Goal: Task Accomplishment & Management: Manage account settings

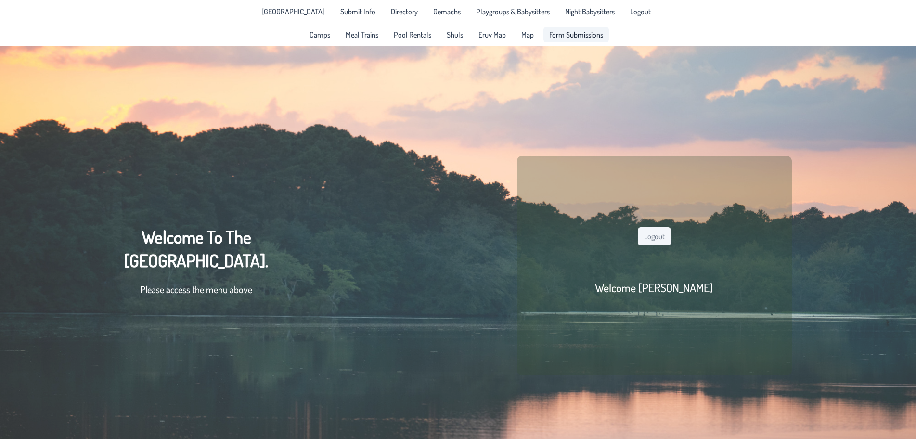
click at [563, 33] on span "Form Submissions" at bounding box center [576, 35] width 54 height 8
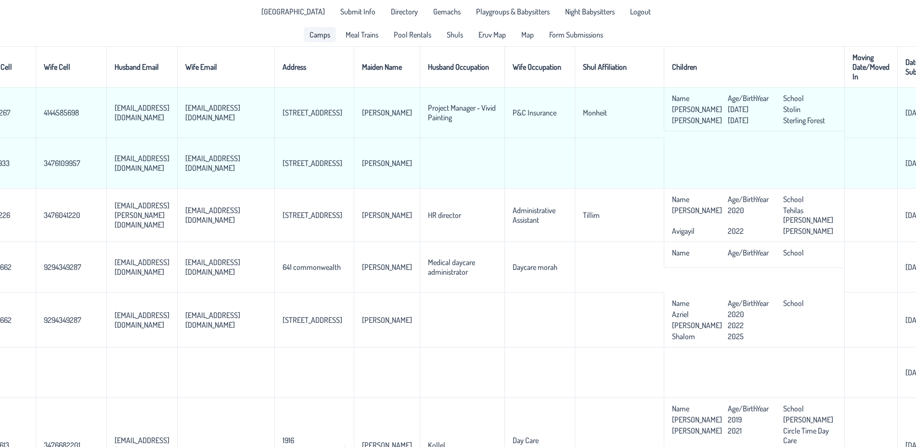
scroll to position [0, 308]
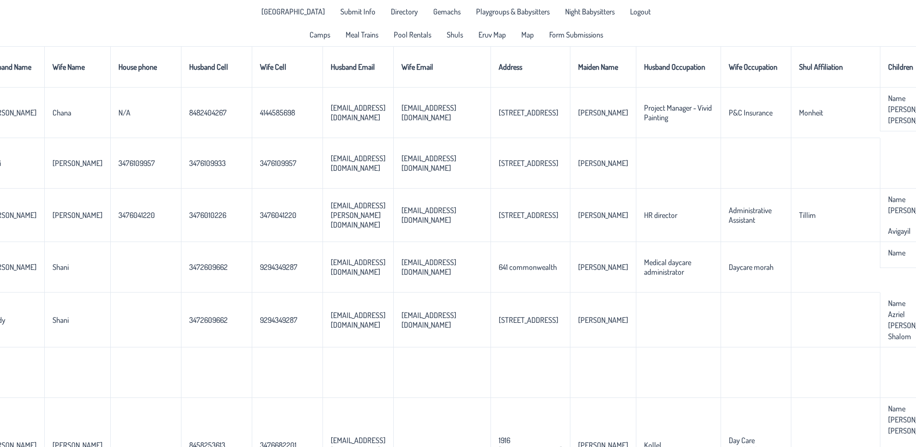
scroll to position [0, 0]
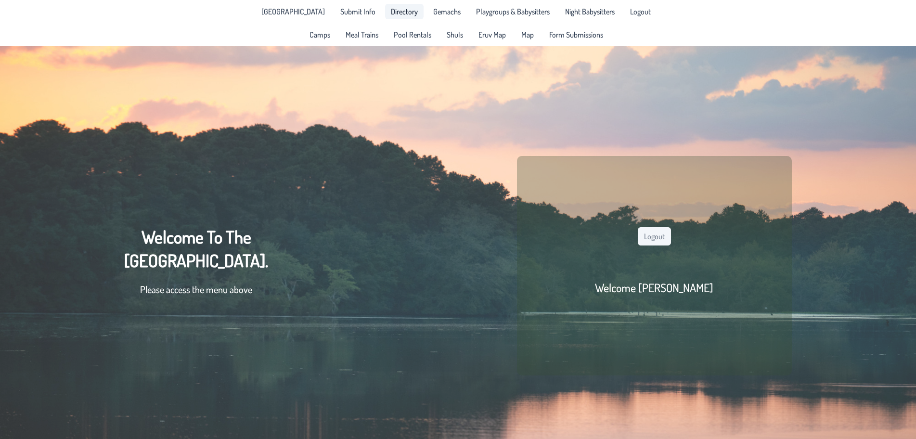
click at [391, 13] on span "Directory" at bounding box center [404, 12] width 27 height 8
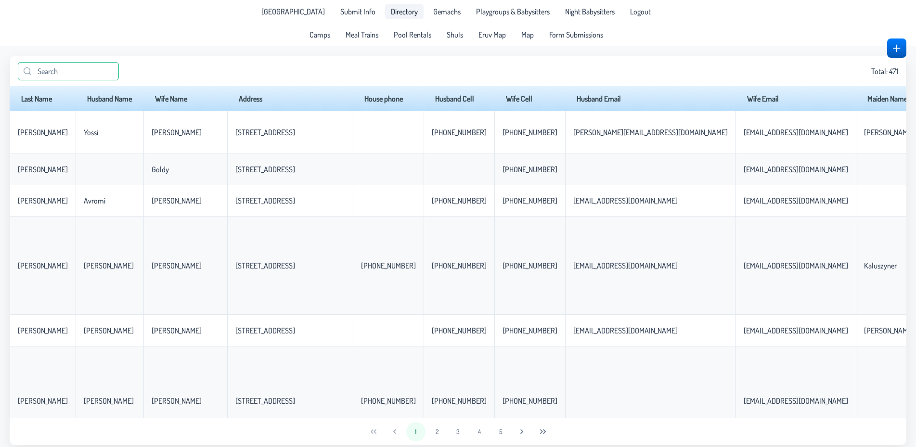
click at [107, 73] on input "text" at bounding box center [68, 71] width 101 height 18
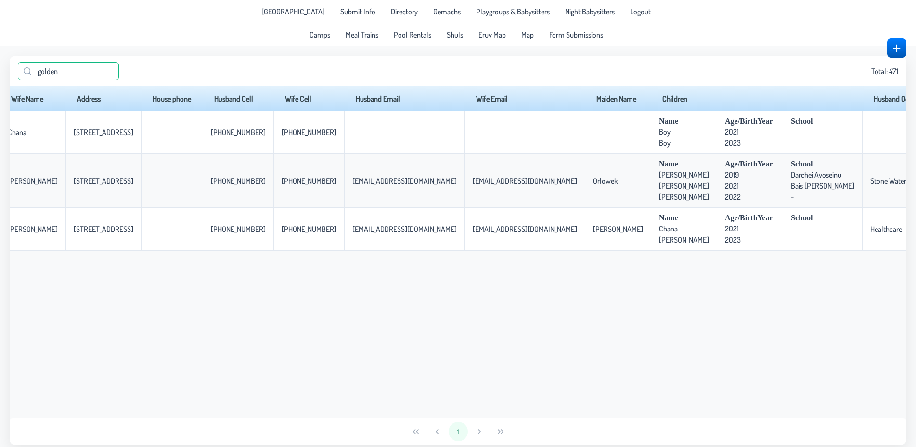
scroll to position [0, 144]
type input "golden"
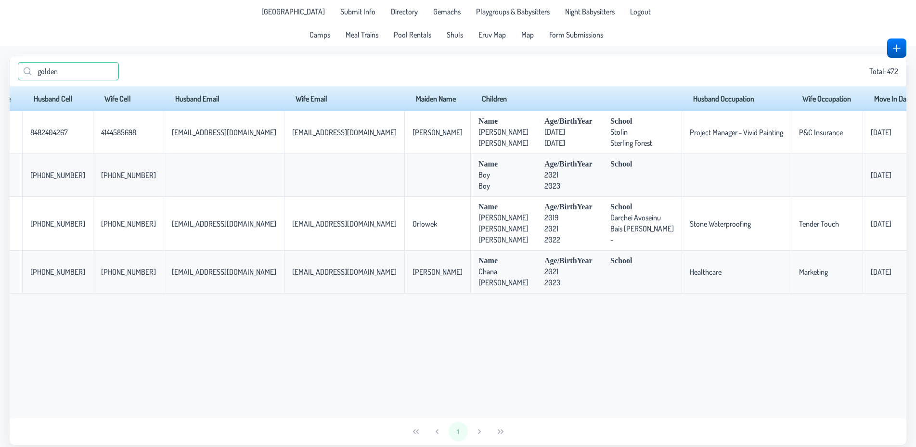
scroll to position [0, 384]
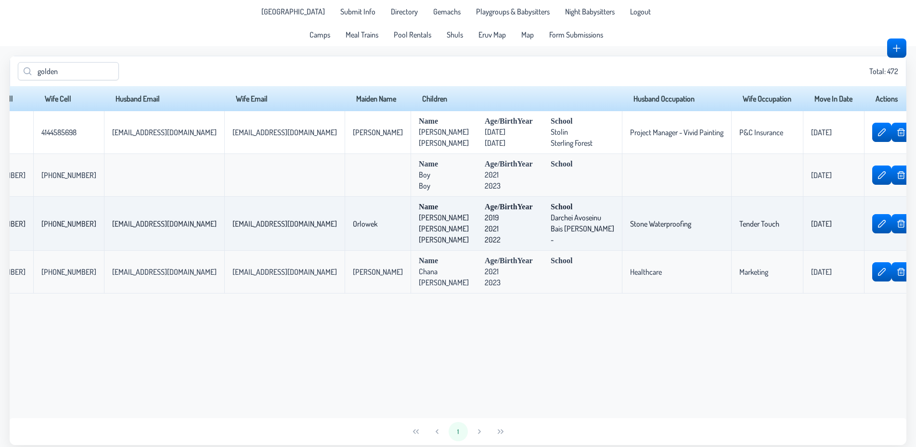
click at [878, 130] on span "button" at bounding box center [882, 133] width 8 height 8
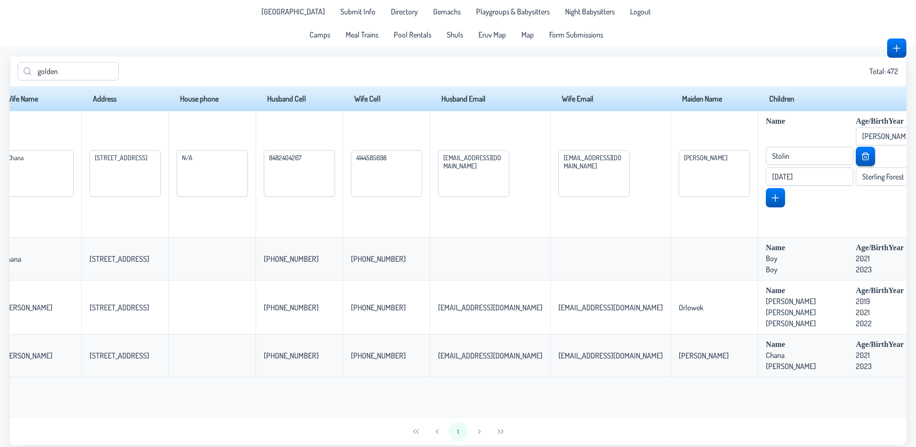
scroll to position [0, 0]
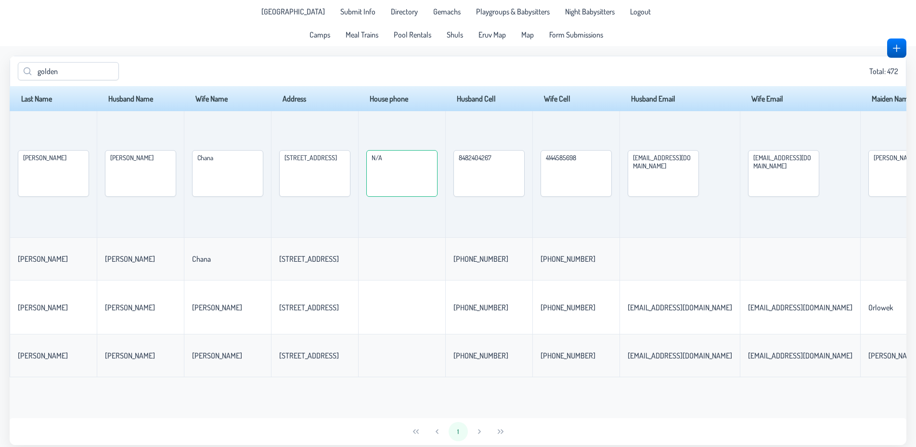
drag, startPoint x: 470, startPoint y: 160, endPoint x: 402, endPoint y: 169, distance: 67.9
click at [402, 169] on textarea "N/A" at bounding box center [401, 173] width 71 height 47
click at [525, 158] on textarea "8482404267" at bounding box center [488, 173] width 71 height 47
click at [525, 159] on textarea "848-2404267" at bounding box center [488, 173] width 71 height 47
type textarea "[PHONE_NUMBER]"
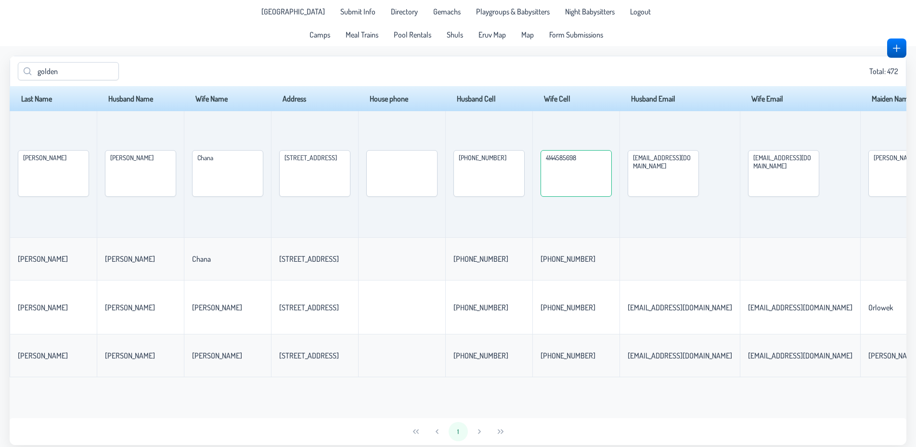
click at [612, 161] on textarea "4144585698" at bounding box center [576, 173] width 71 height 47
click at [612, 161] on textarea "414-4585698" at bounding box center [576, 173] width 71 height 47
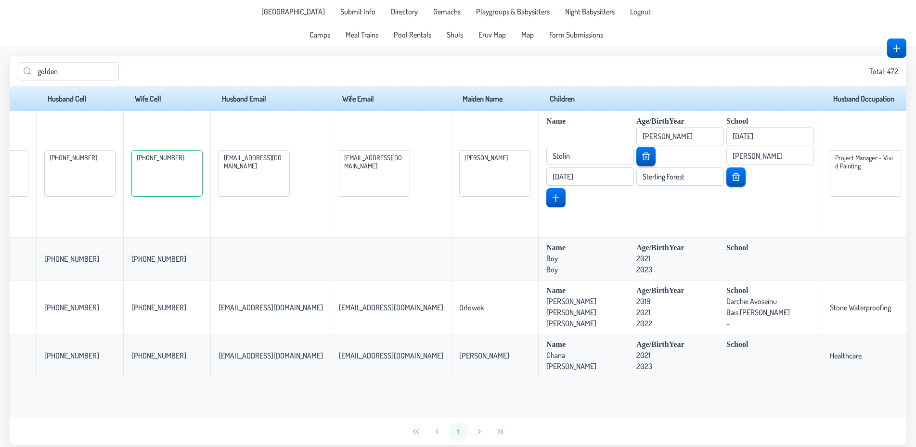
scroll to position [0, 413]
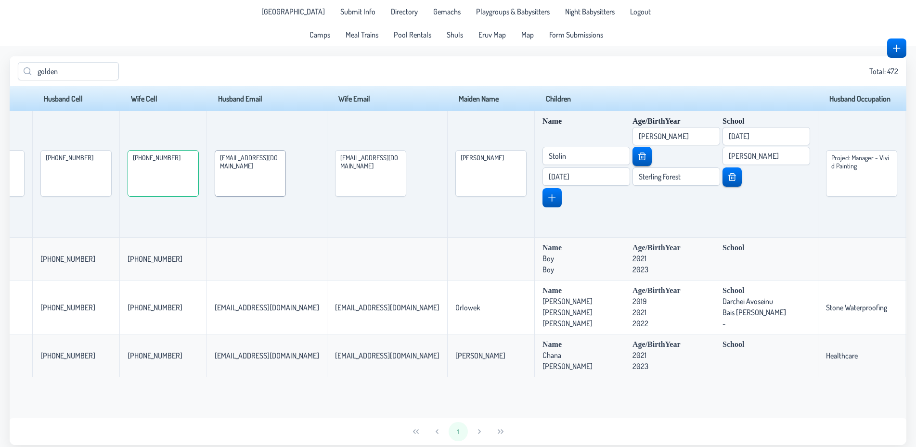
type textarea "[PHONE_NUMBER]"
click at [286, 158] on textarea "[EMAIL_ADDRESS][DOMAIN_NAME]" at bounding box center [250, 173] width 71 height 47
click at [406, 158] on textarea "[EMAIL_ADDRESS][DOMAIN_NAME]" at bounding box center [370, 173] width 71 height 47
drag, startPoint x: 823, startPoint y: 134, endPoint x: 779, endPoint y: 140, distance: 44.2
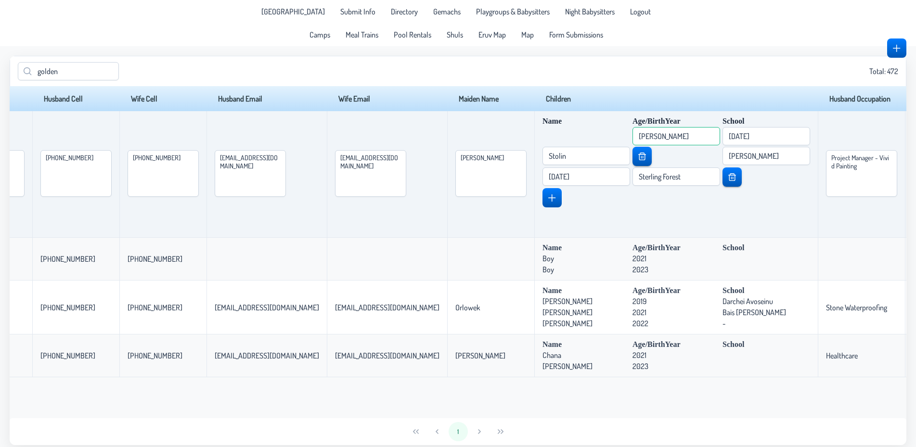
click at [720, 140] on input "[PERSON_NAME]" at bounding box center [677, 136] width 88 height 18
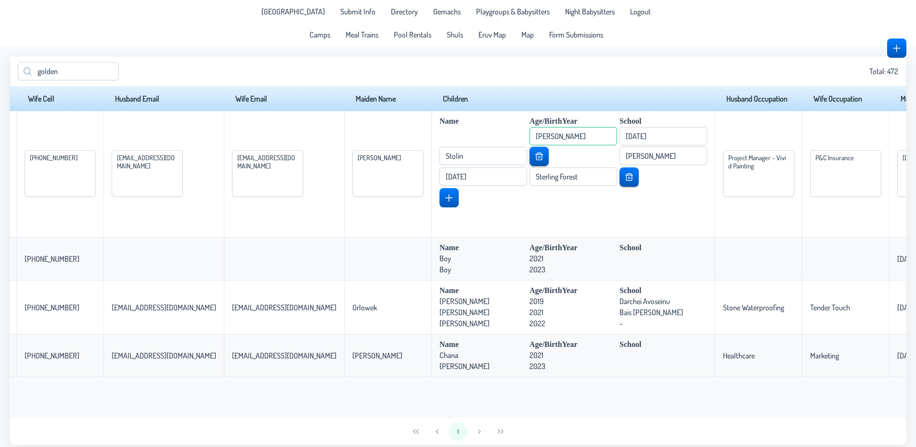
scroll to position [0, 607]
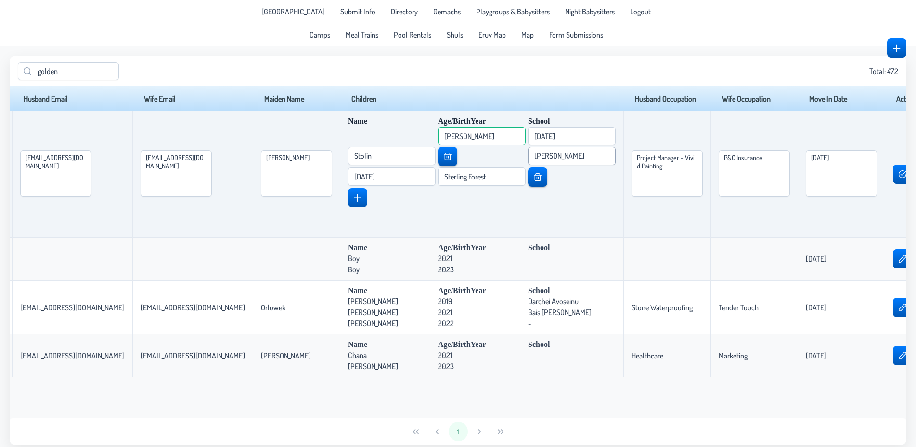
type input "[PERSON_NAME]"
drag, startPoint x: 743, startPoint y: 153, endPoint x: 700, endPoint y: 156, distance: 43.0
click at [616, 156] on input "[PERSON_NAME]" at bounding box center [572, 156] width 88 height 18
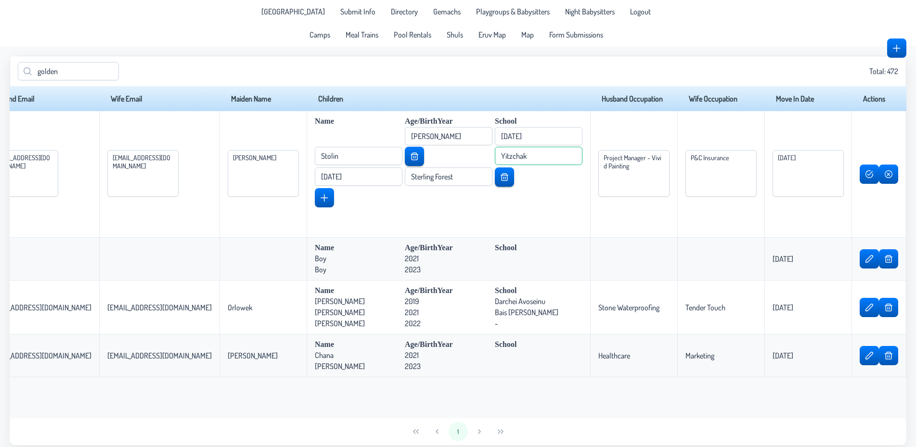
scroll to position [0, 845]
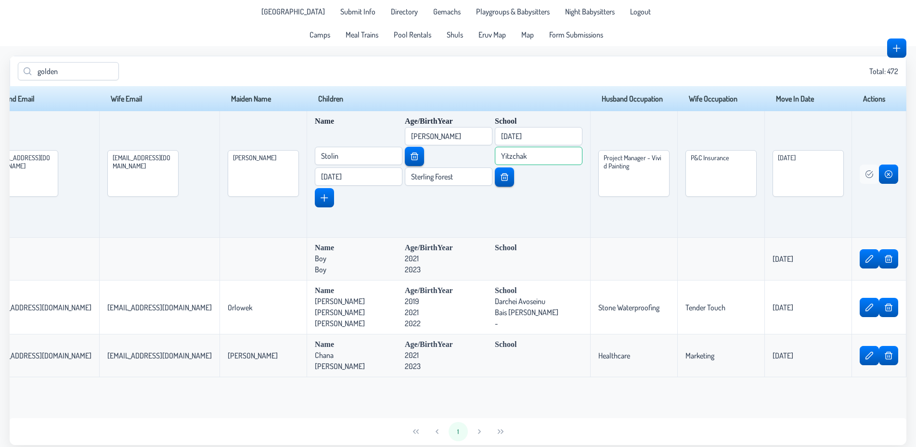
type input "Yitzchak"
click at [864, 178] on button "button" at bounding box center [869, 174] width 18 height 19
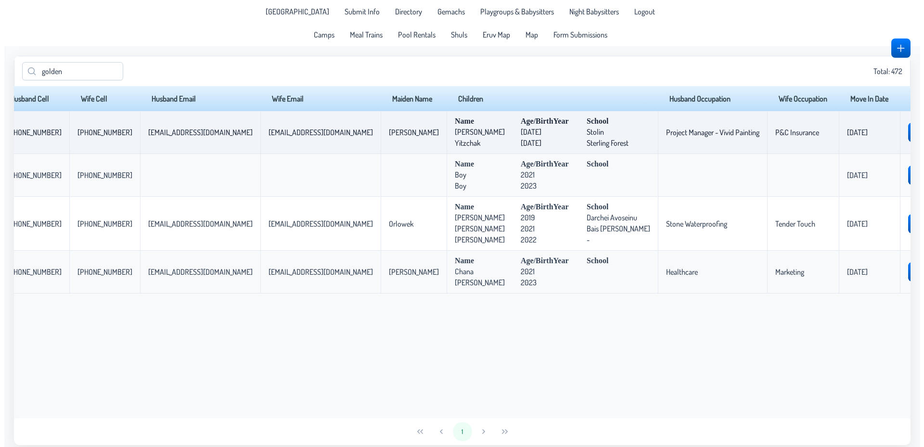
scroll to position [0, 360]
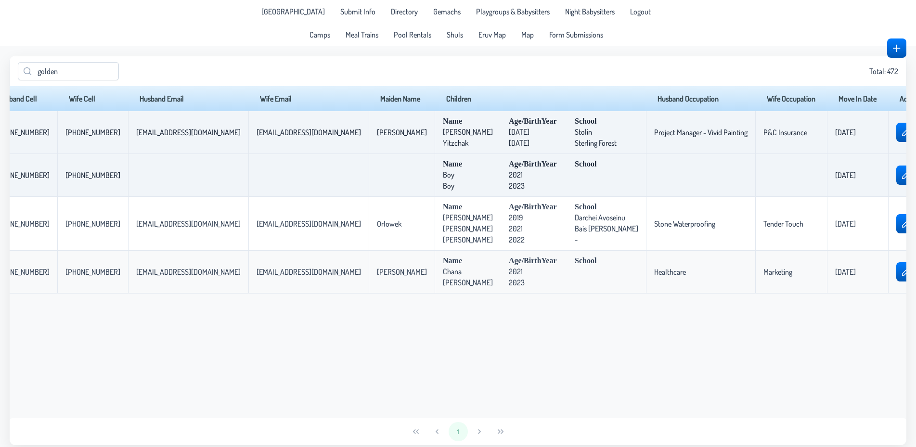
click at [916, 178] on span "button" at bounding box center [925, 175] width 8 height 8
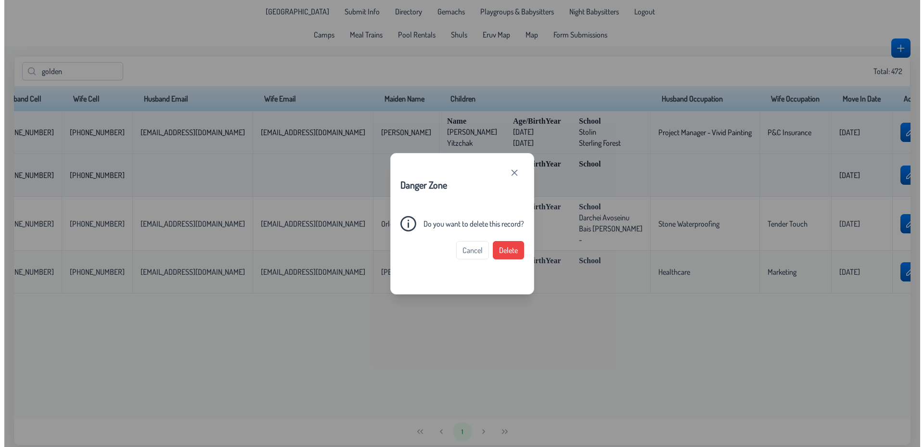
scroll to position [0, 352]
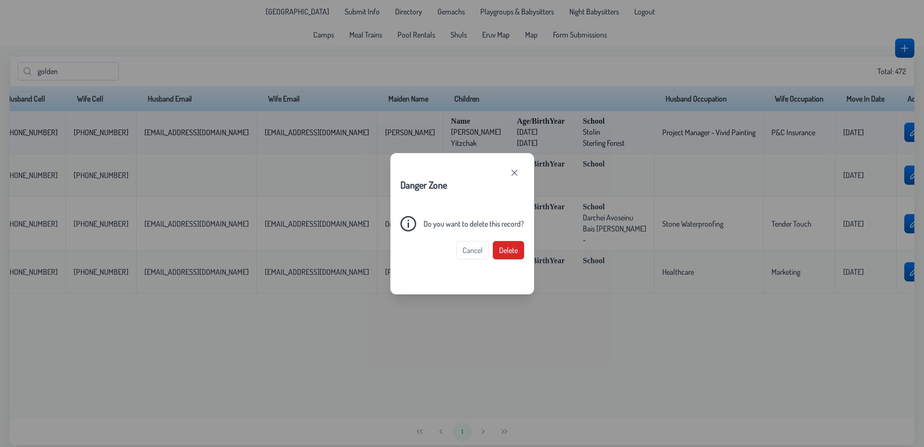
click at [515, 246] on span "Delete" at bounding box center [508, 250] width 19 height 10
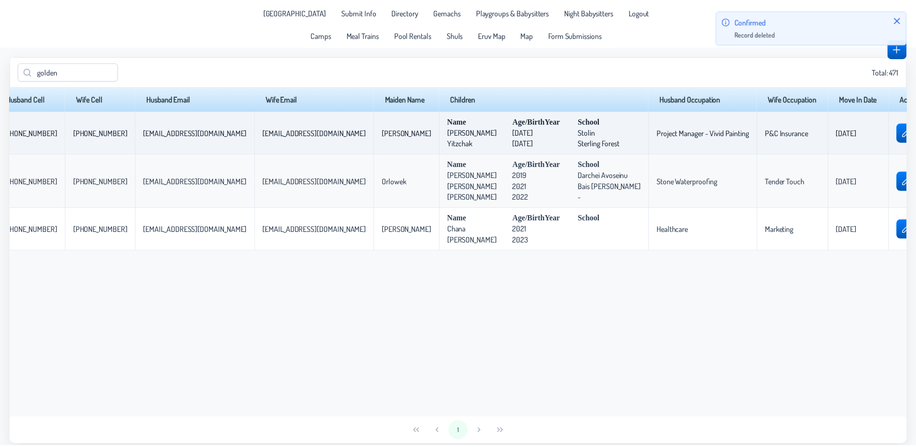
scroll to position [0, 350]
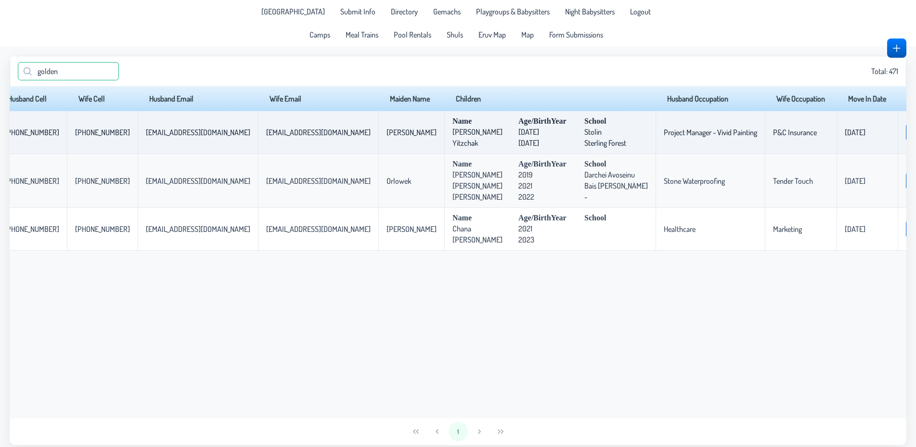
drag, startPoint x: 94, startPoint y: 71, endPoint x: 0, endPoint y: 68, distance: 93.9
click at [18, 68] on input "golden" at bounding box center [68, 71] width 101 height 18
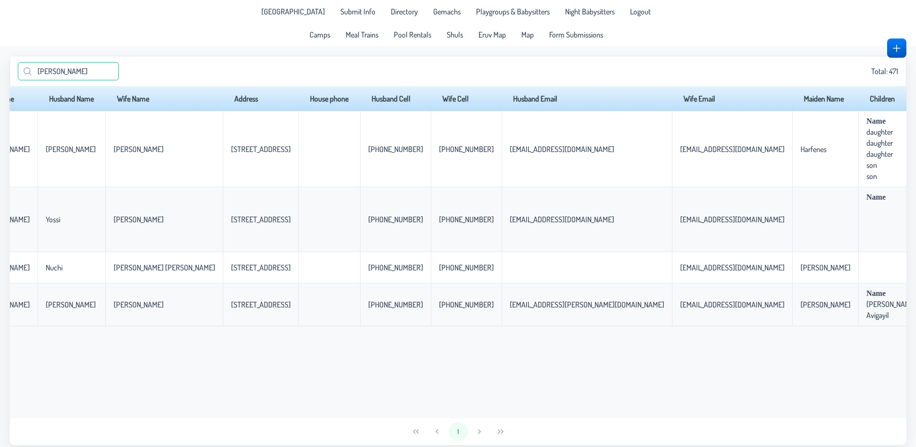
scroll to position [0, 0]
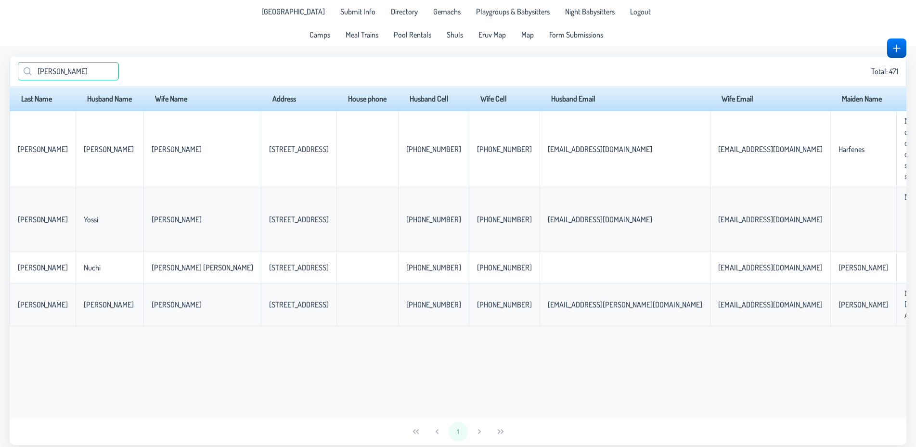
type input "[PERSON_NAME]"
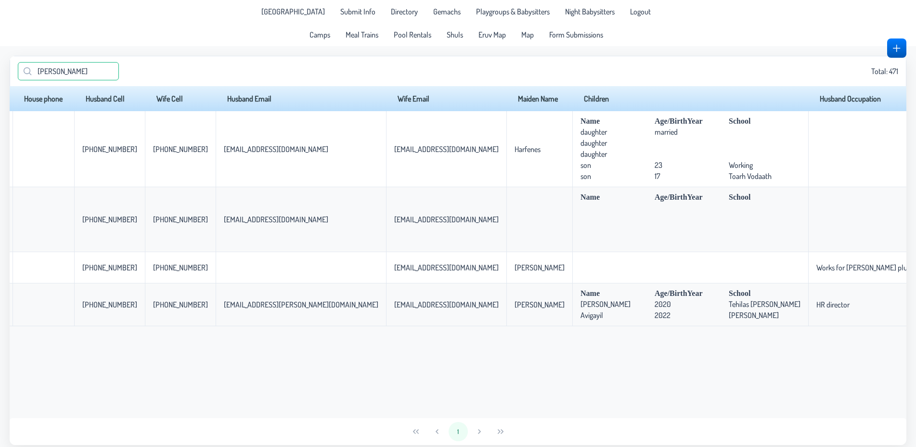
scroll to position [0, 412]
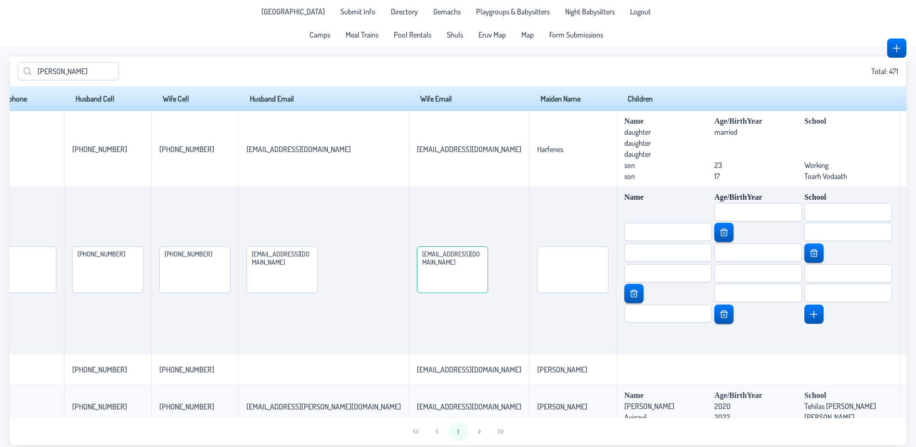
click at [481, 256] on textarea "[EMAIL_ADDRESS][DOMAIN_NAME]" at bounding box center [452, 269] width 71 height 47
click at [318, 257] on textarea "[EMAIL_ADDRESS][DOMAIN_NAME]" at bounding box center [281, 269] width 71 height 47
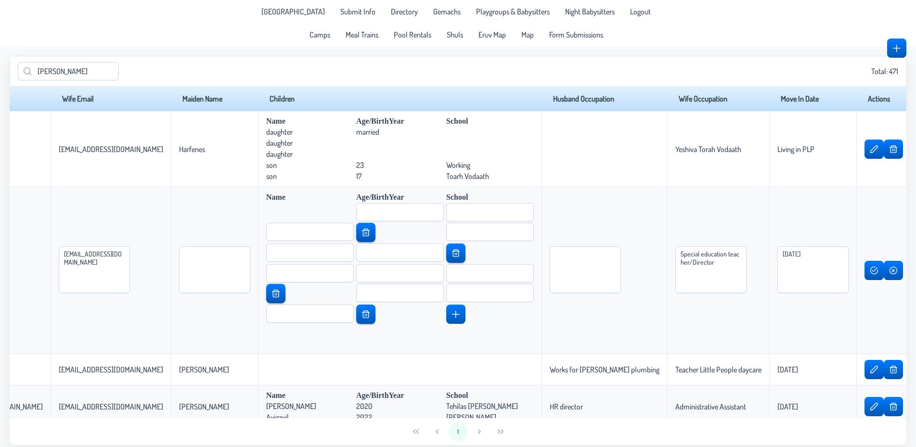
scroll to position [0, 887]
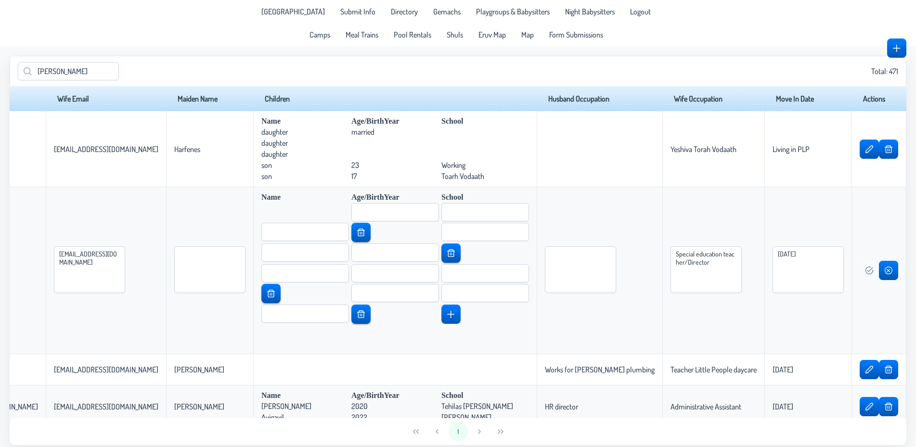
click at [865, 272] on span "button" at bounding box center [869, 271] width 8 height 8
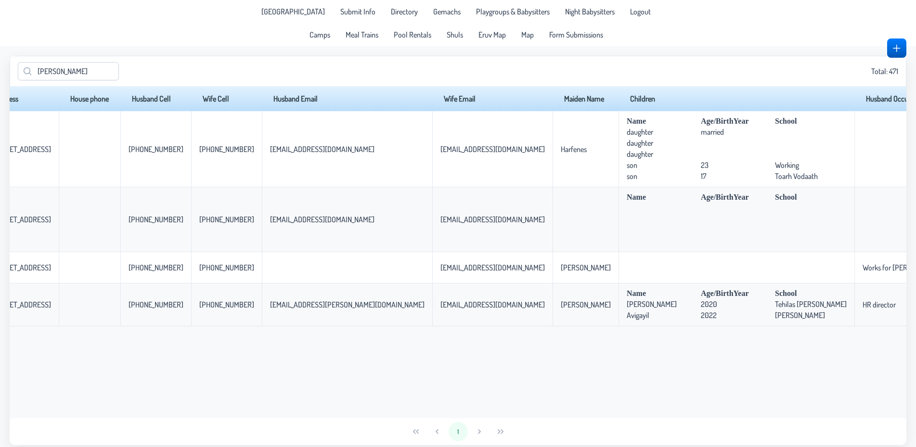
scroll to position [0, 412]
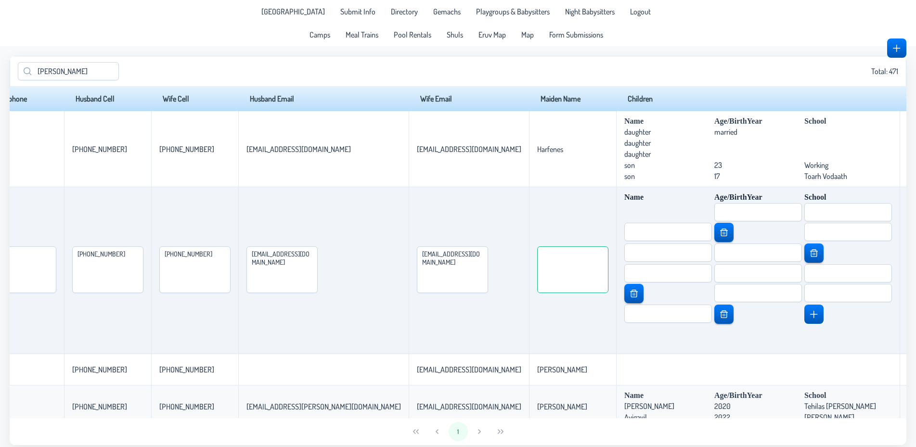
click at [606, 268] on textarea at bounding box center [572, 269] width 71 height 47
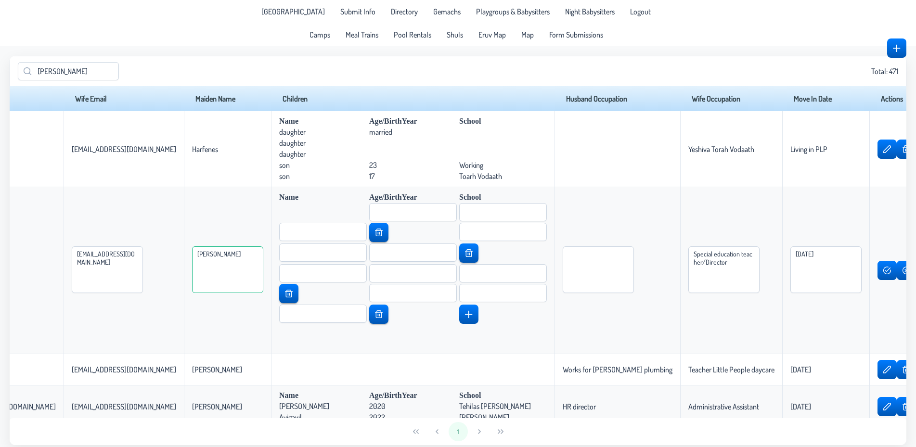
scroll to position [0, 887]
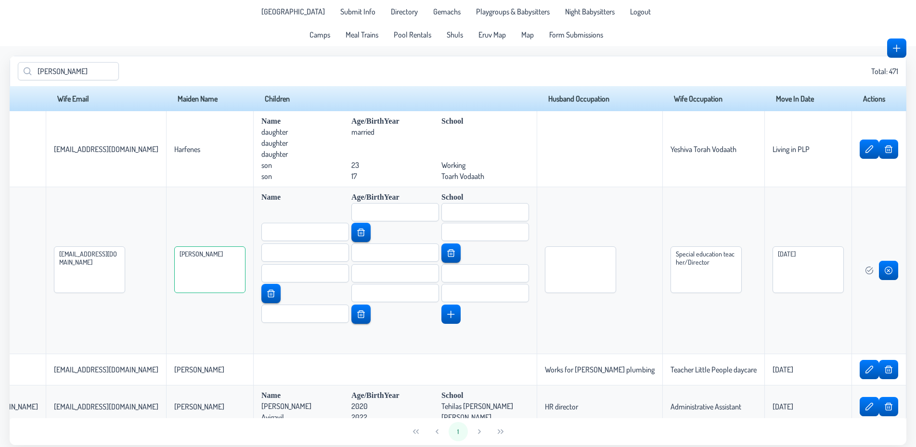
type textarea "[PERSON_NAME]"
click at [860, 270] on button "button" at bounding box center [869, 270] width 18 height 19
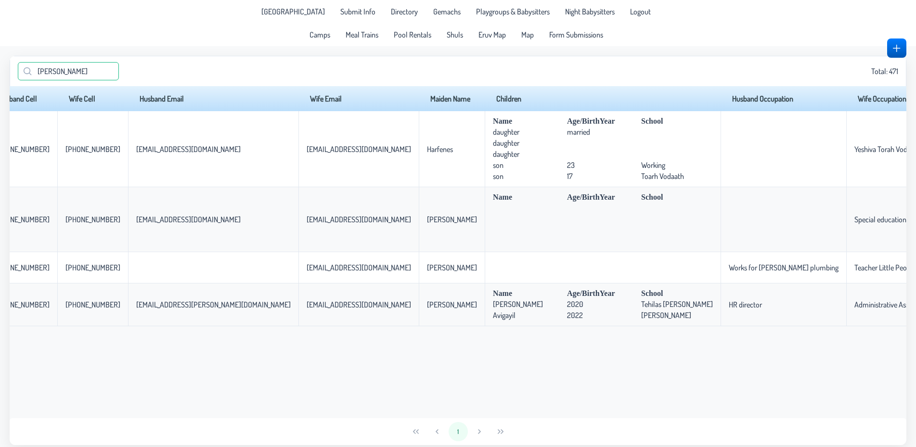
drag, startPoint x: 82, startPoint y: 72, endPoint x: 0, endPoint y: 62, distance: 82.5
click at [18, 62] on input "[PERSON_NAME]" at bounding box center [68, 71] width 101 height 18
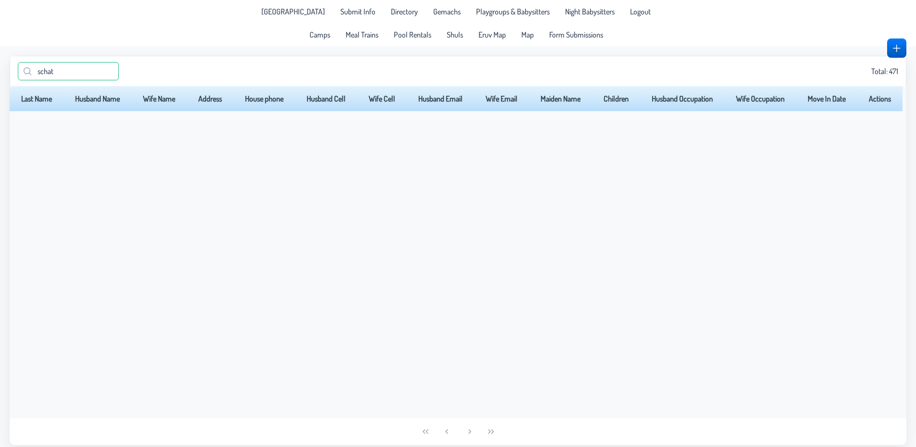
scroll to position [0, 38]
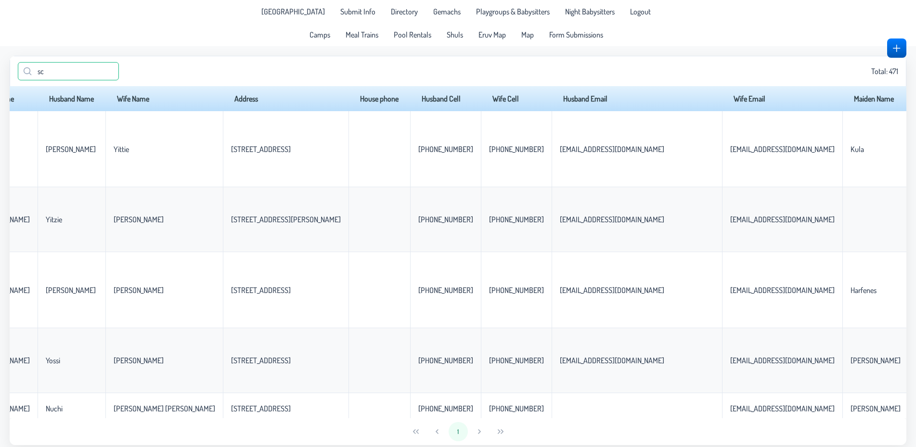
type input "s"
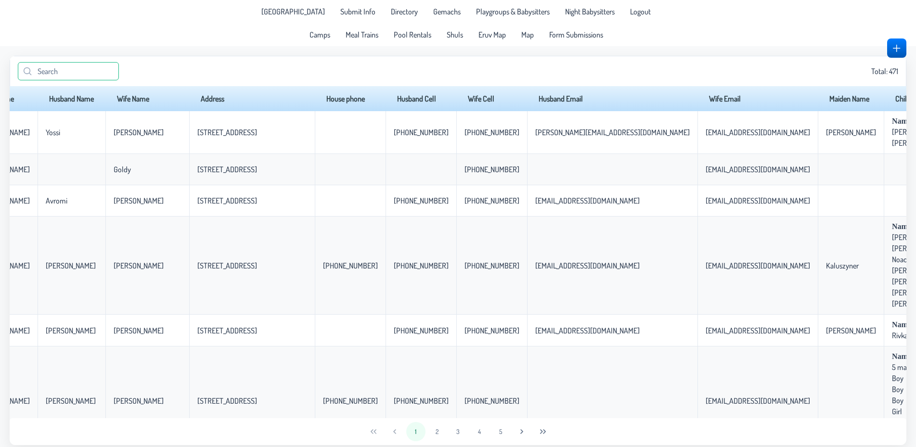
scroll to position [0, 0]
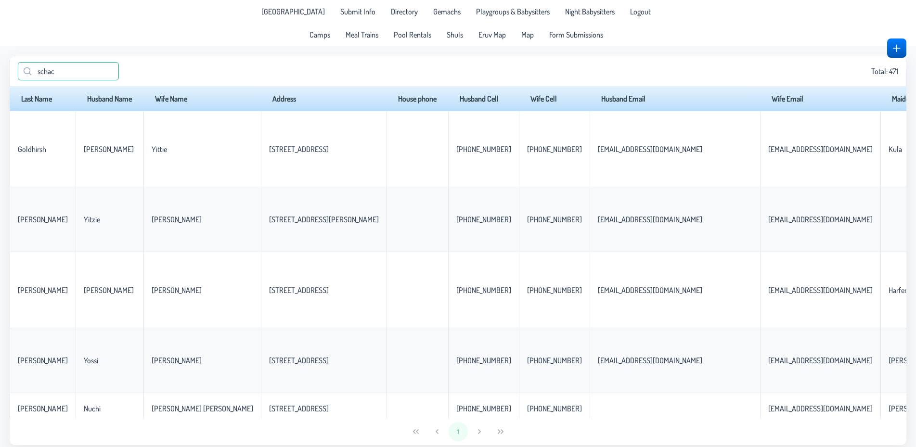
type input "[PERSON_NAME]"
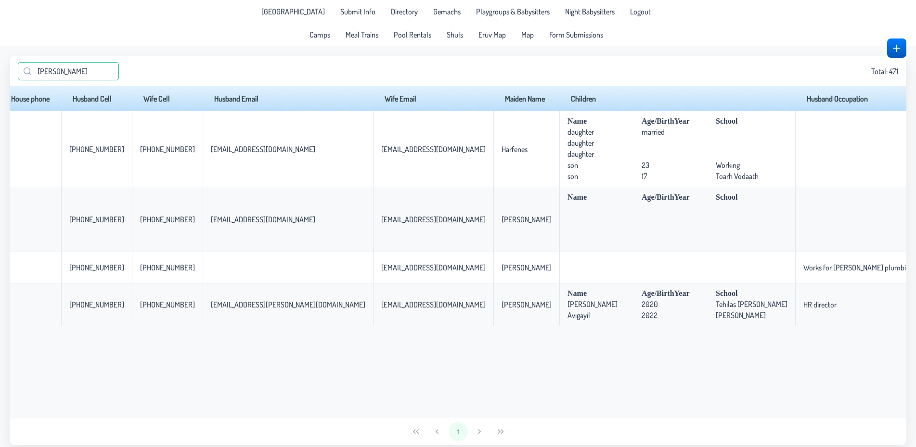
scroll to position [0, 412]
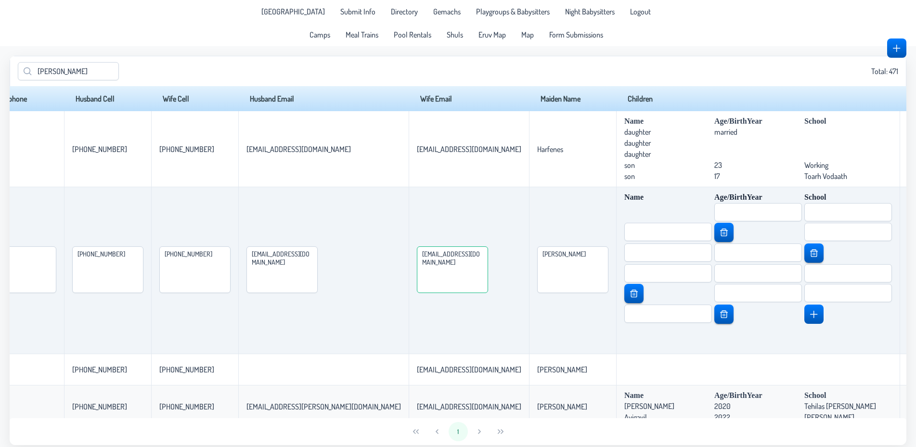
drag, startPoint x: 509, startPoint y: 256, endPoint x: 503, endPoint y: 255, distance: 6.4
click at [488, 255] on textarea "[EMAIL_ADDRESS][DOMAIN_NAME]" at bounding box center [452, 269] width 71 height 47
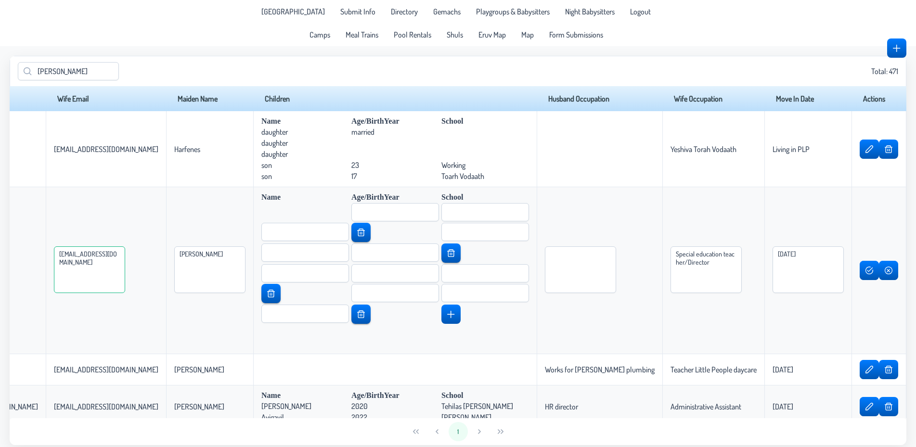
scroll to position [0, 887]
type textarea "[EMAIL_ADDRESS][DOMAIN_NAME]"
click at [865, 271] on span "button" at bounding box center [869, 271] width 8 height 8
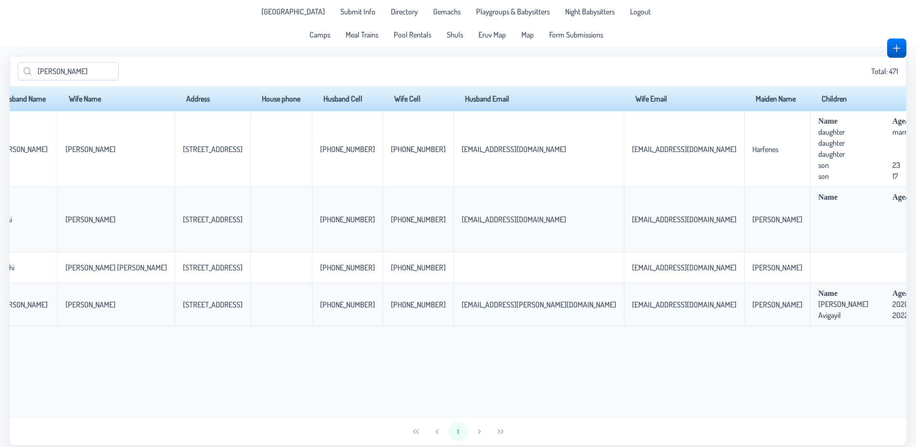
scroll to position [0, 0]
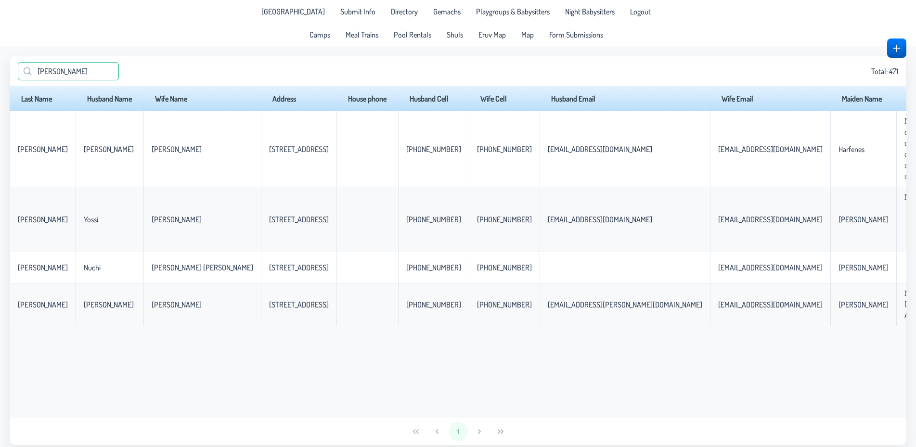
drag, startPoint x: 84, startPoint y: 77, endPoint x: 0, endPoint y: 78, distance: 83.8
click at [18, 78] on input "[PERSON_NAME]" at bounding box center [68, 71] width 101 height 18
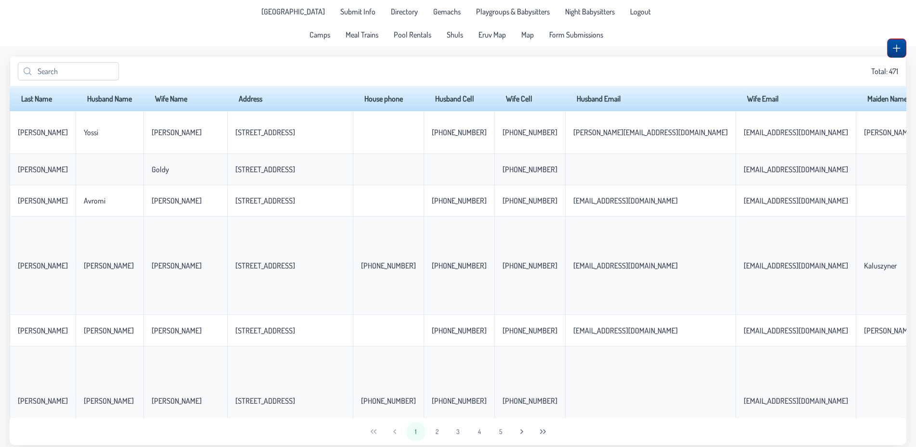
click at [898, 52] on span "button" at bounding box center [897, 48] width 8 height 8
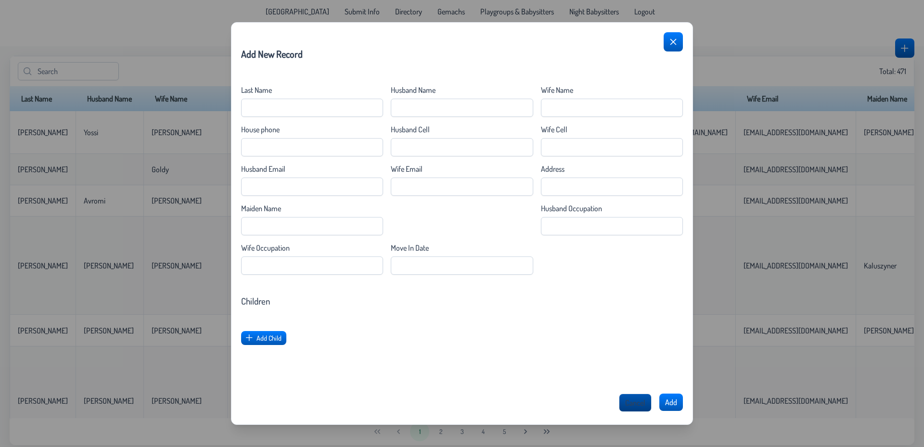
click at [630, 399] on span "Cancel" at bounding box center [635, 403] width 20 height 10
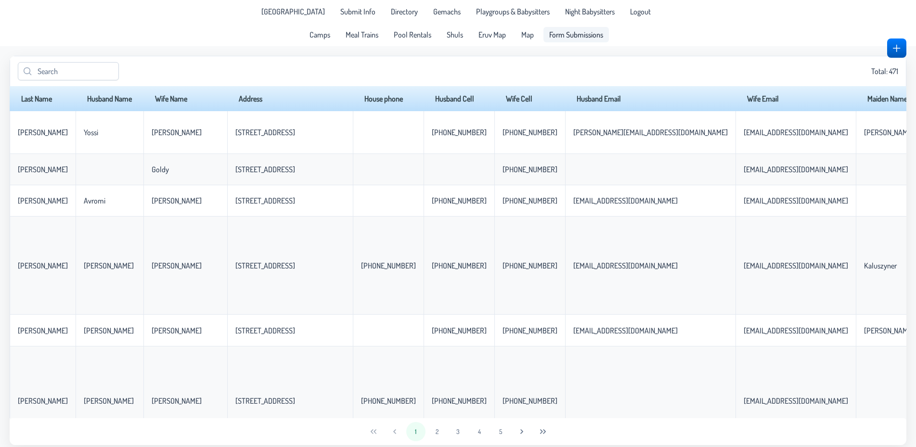
click at [566, 35] on span "Form Submissions" at bounding box center [576, 35] width 54 height 8
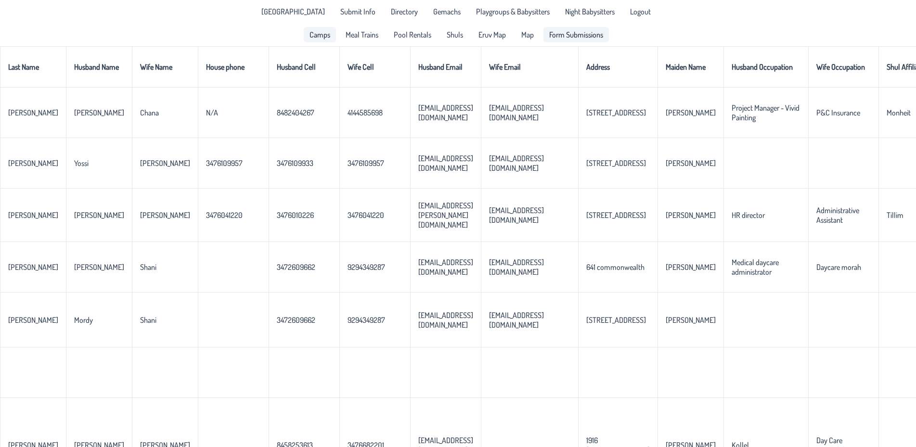
click at [572, 32] on span "Form Submissions" at bounding box center [576, 35] width 54 height 8
click at [568, 33] on span "Form Submissions" at bounding box center [576, 35] width 54 height 8
